Goal: Use online tool/utility: Utilize a website feature to perform a specific function

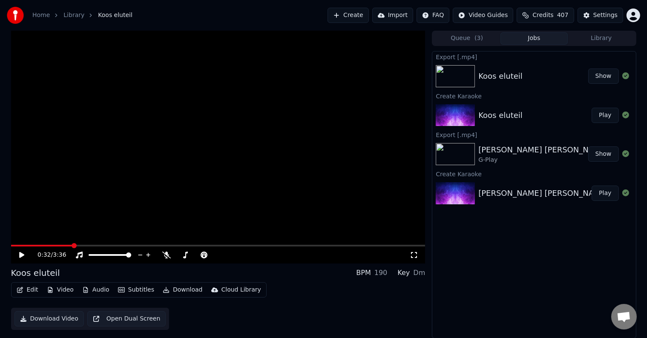
click at [327, 16] on button "Create" at bounding box center [347, 15] width 41 height 15
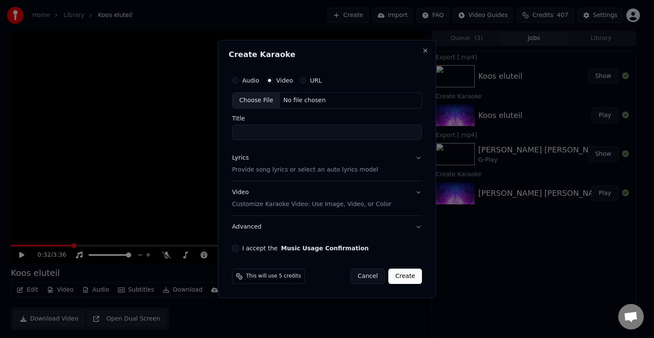
click at [296, 104] on div "No file chosen" at bounding box center [304, 100] width 49 height 9
type input "**********"
click at [327, 168] on p "Provide song lyrics or select an auto lyrics model" at bounding box center [303, 170] width 146 height 9
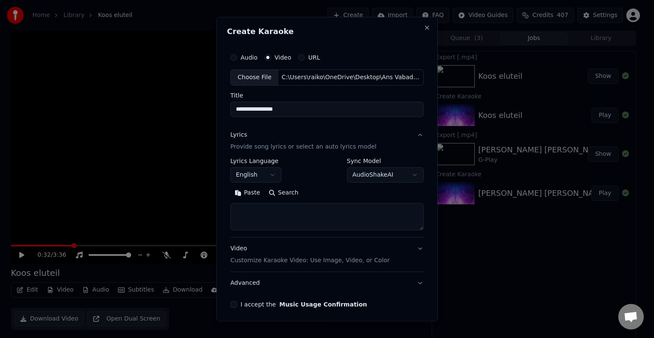
click at [273, 178] on button "English" at bounding box center [255, 174] width 51 height 15
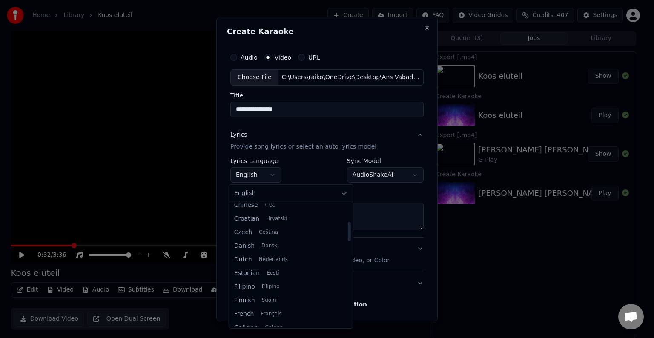
scroll to position [112, 0]
drag, startPoint x: 324, startPoint y: 218, endPoint x: 326, endPoint y: 236, distance: 18.1
click at [327, 232] on div at bounding box center [349, 231] width 3 height 19
select select "**"
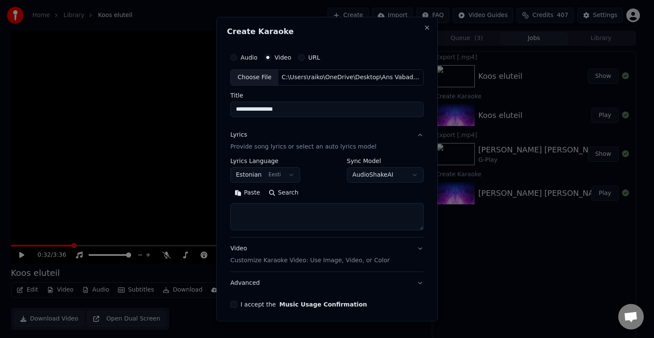
click at [252, 192] on button "Paste" at bounding box center [247, 193] width 34 height 14
click at [260, 232] on p "Customize Karaoke Video: Use Image, Video, or Color" at bounding box center [309, 260] width 159 height 9
type textarea "**********"
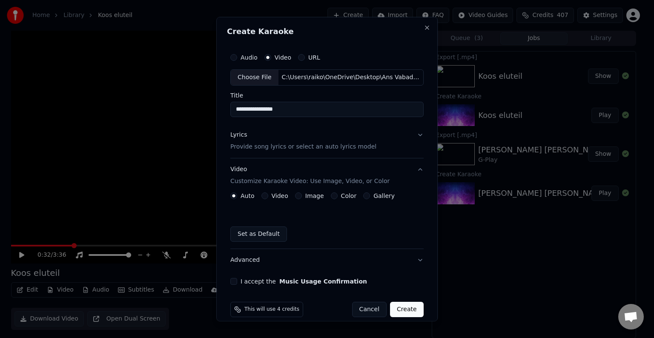
click at [327, 198] on label "Color" at bounding box center [349, 196] width 16 height 6
click at [327, 198] on button "Color" at bounding box center [334, 195] width 7 height 7
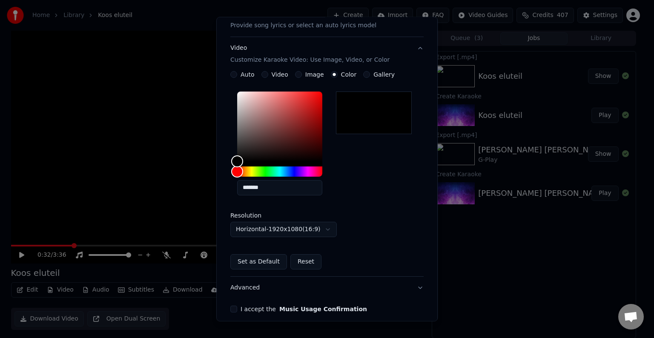
scroll to position [122, 0]
click at [232, 232] on button "I accept the Music Usage Confirmation" at bounding box center [233, 308] width 7 height 7
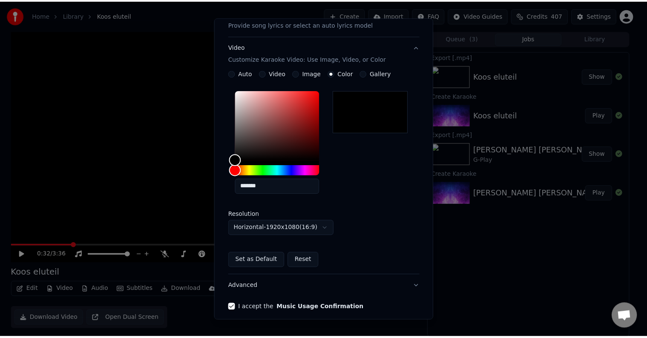
scroll to position [159, 0]
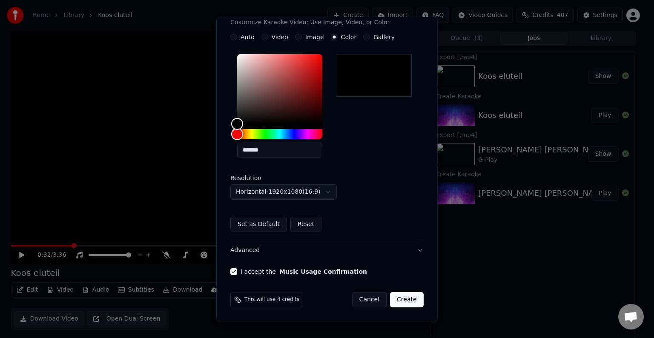
click at [327, 232] on button "Create" at bounding box center [407, 299] width 34 height 15
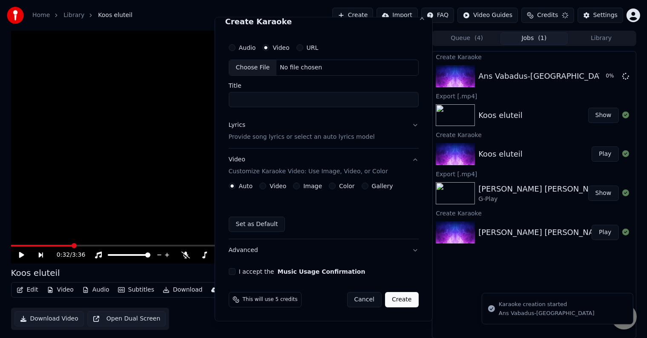
scroll to position [10, 0]
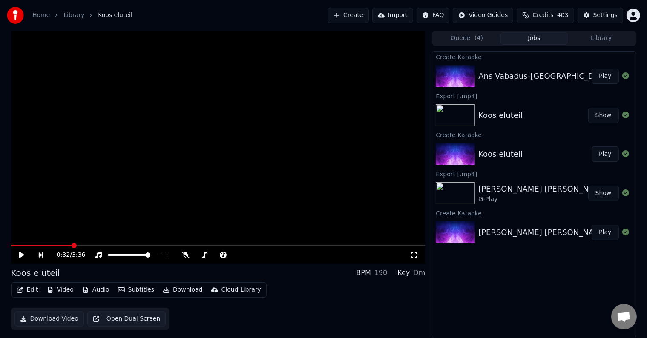
click at [327, 82] on button "Play" at bounding box center [605, 76] width 27 height 15
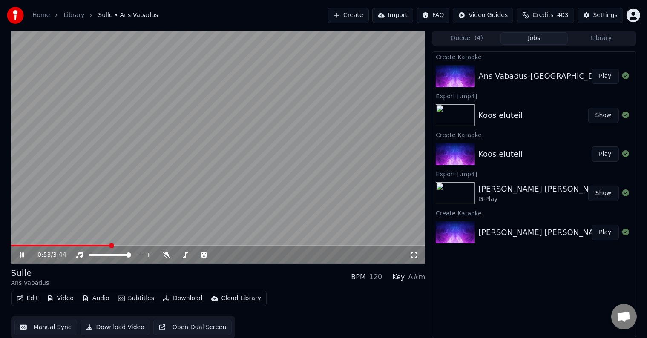
click at [19, 232] on icon at bounding box center [28, 255] width 20 height 7
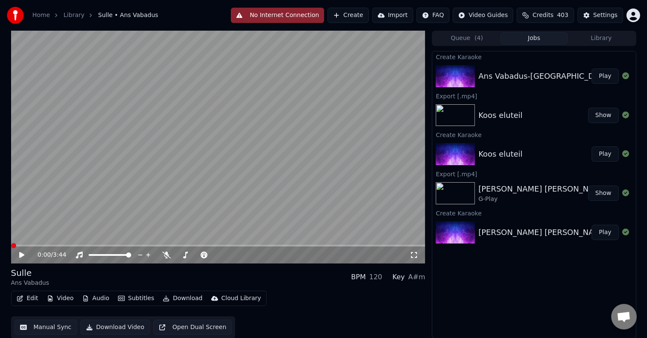
click at [11, 232] on span at bounding box center [13, 245] width 5 height 5
click at [21, 232] on icon at bounding box center [21, 255] width 5 height 6
click at [22, 232] on icon at bounding box center [22, 255] width 4 height 5
